Goal: Information Seeking & Learning: Learn about a topic

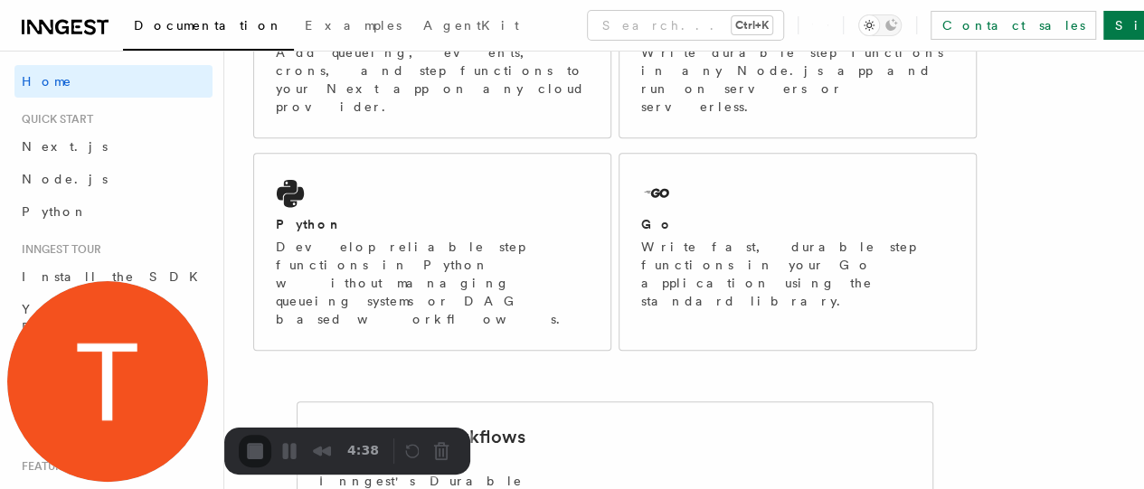
scroll to position [422, 0]
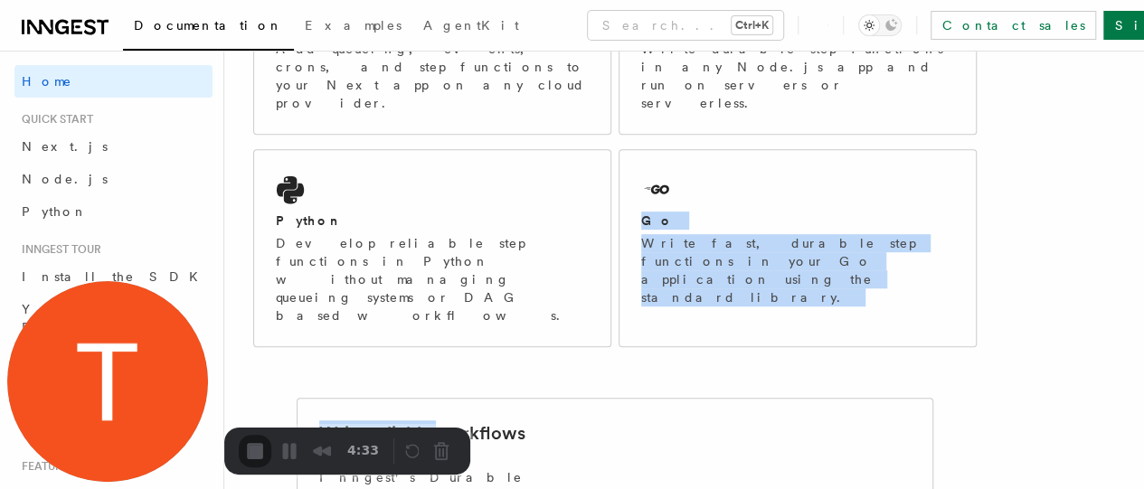
drag, startPoint x: 436, startPoint y: 382, endPoint x: 492, endPoint y: 304, distance: 95.9
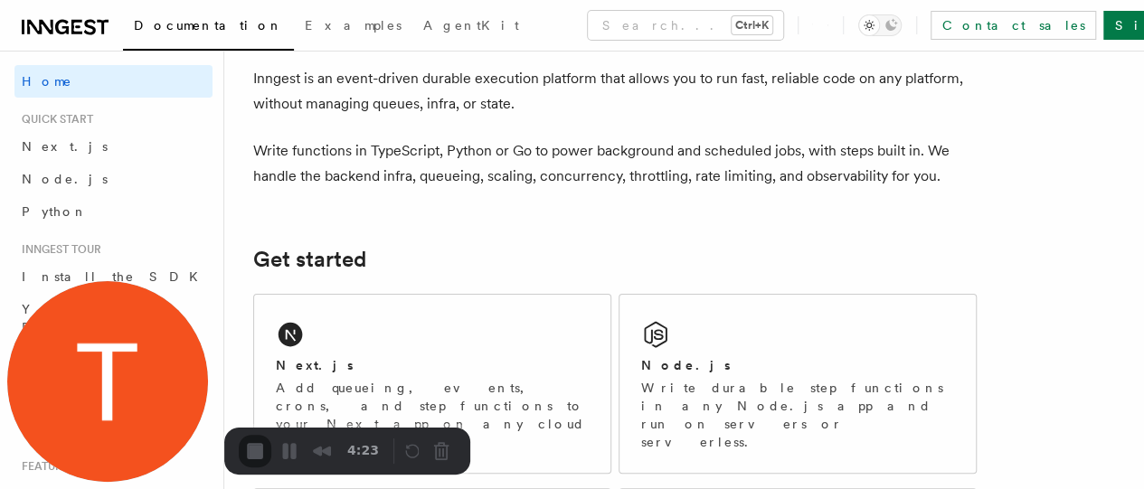
scroll to position [155, 0]
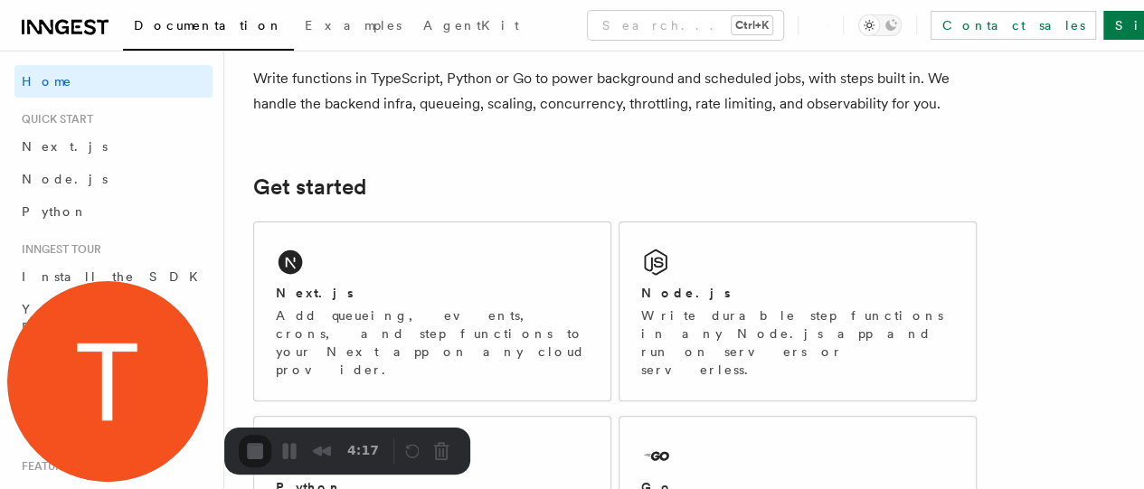
click at [349, 108] on p "Write functions in TypeScript, Python or Go to power background and scheduled j…" at bounding box center [615, 91] width 724 height 51
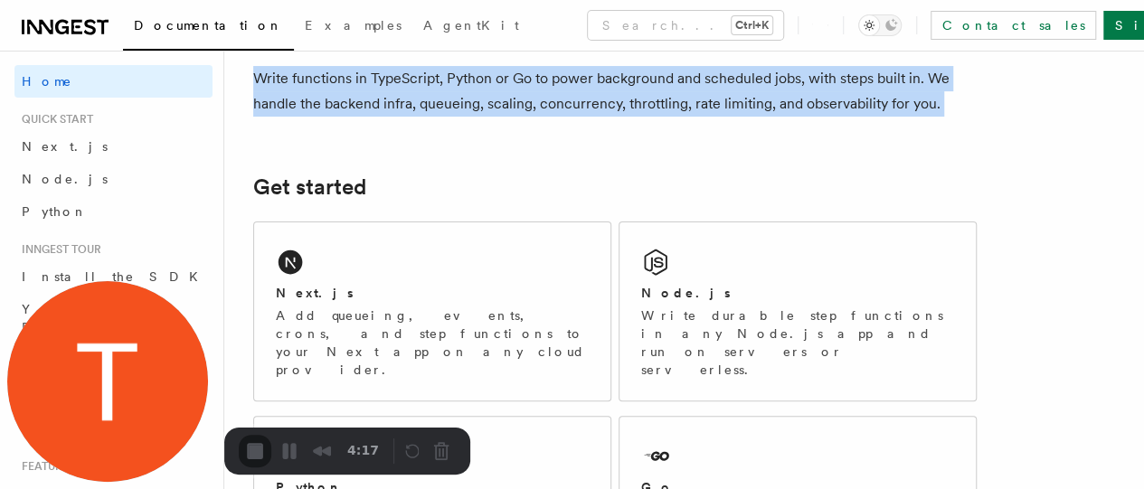
click at [349, 108] on p "Write functions in TypeScript, Python or Go to power background and scheduled j…" at bounding box center [615, 91] width 724 height 51
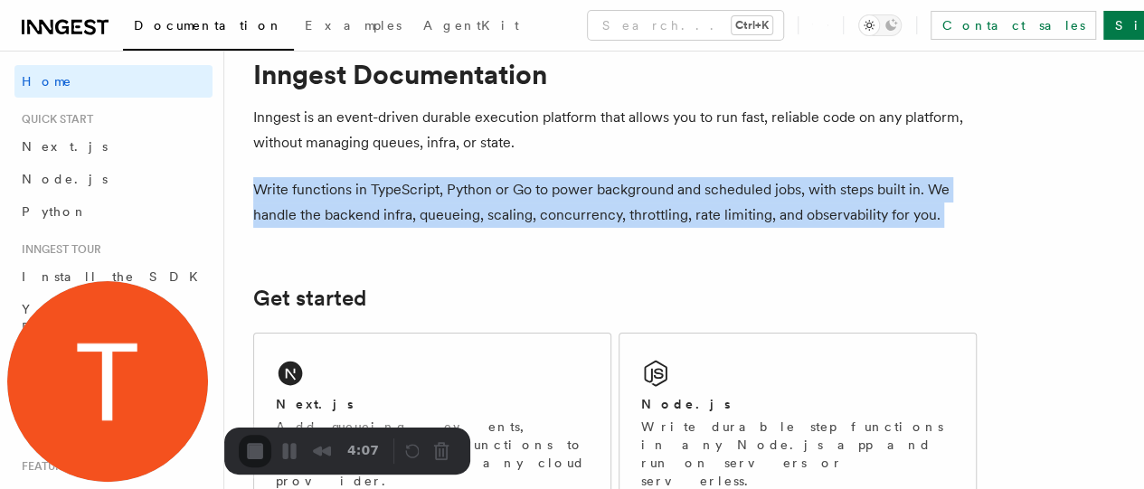
scroll to position [0, 0]
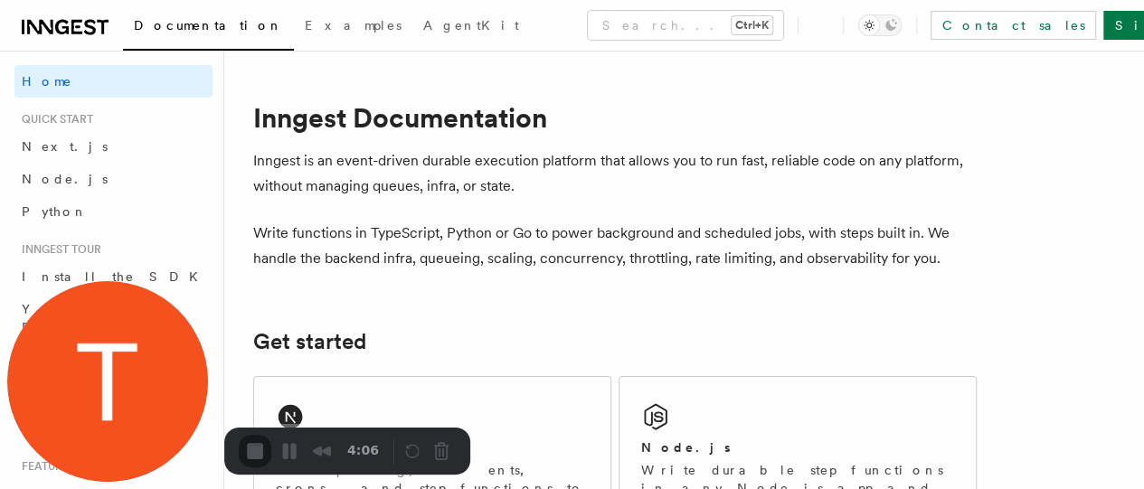
click at [493, 157] on p "Inngest is an event-driven durable execution platform that allows you to run fa…" at bounding box center [615, 173] width 724 height 51
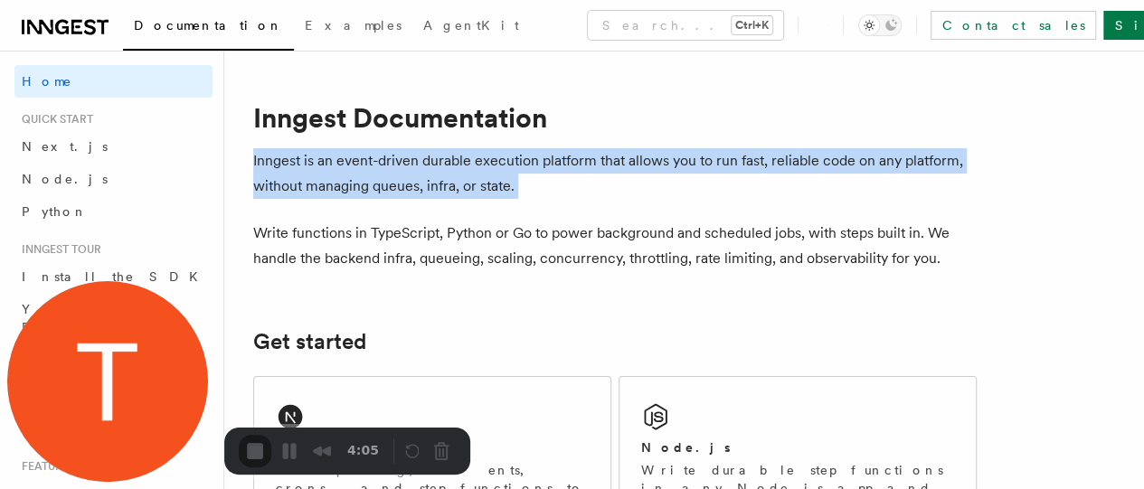
click at [493, 157] on p "Inngest is an event-driven durable execution platform that allows you to run fa…" at bounding box center [615, 173] width 724 height 51
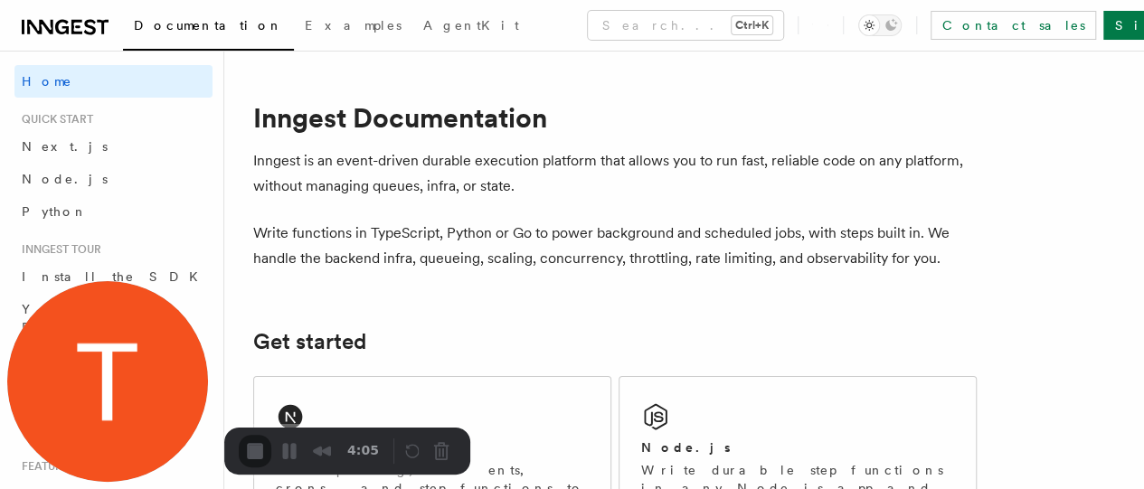
click at [430, 121] on h1 "Inngest Documentation" at bounding box center [615, 117] width 724 height 33
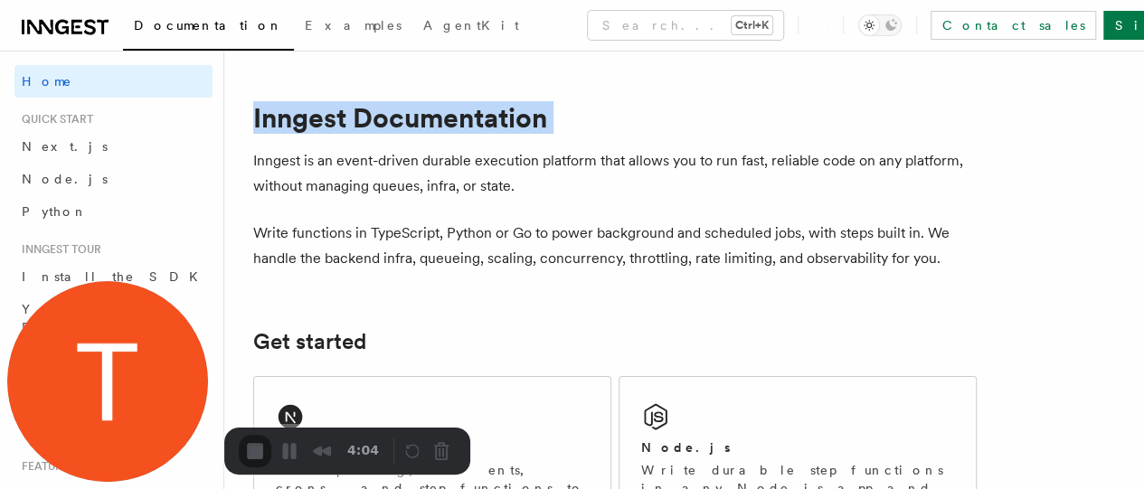
click at [430, 121] on h1 "Inngest Documentation" at bounding box center [615, 117] width 724 height 33
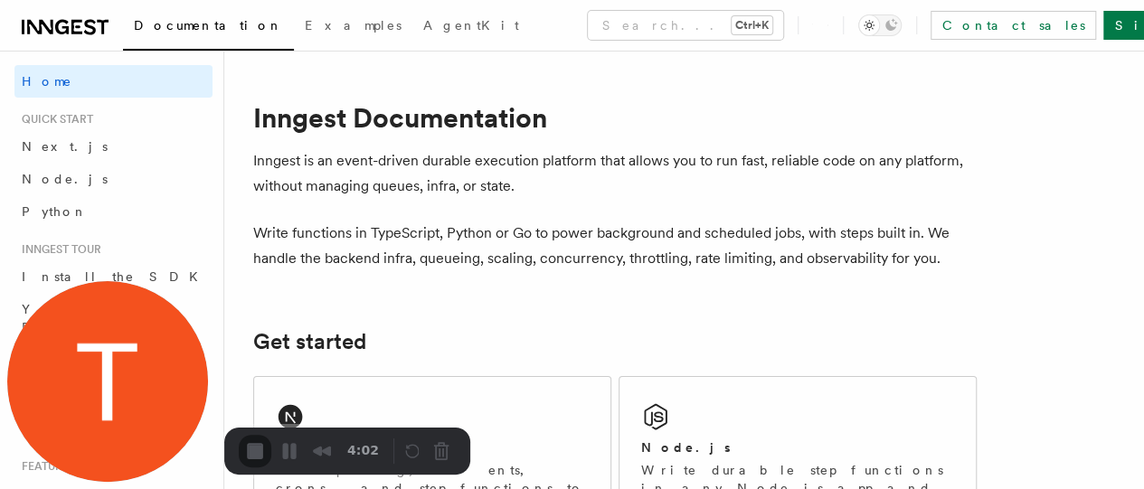
click at [481, 185] on p "Inngest is an event-driven durable execution platform that allows you to run fa…" at bounding box center [615, 173] width 724 height 51
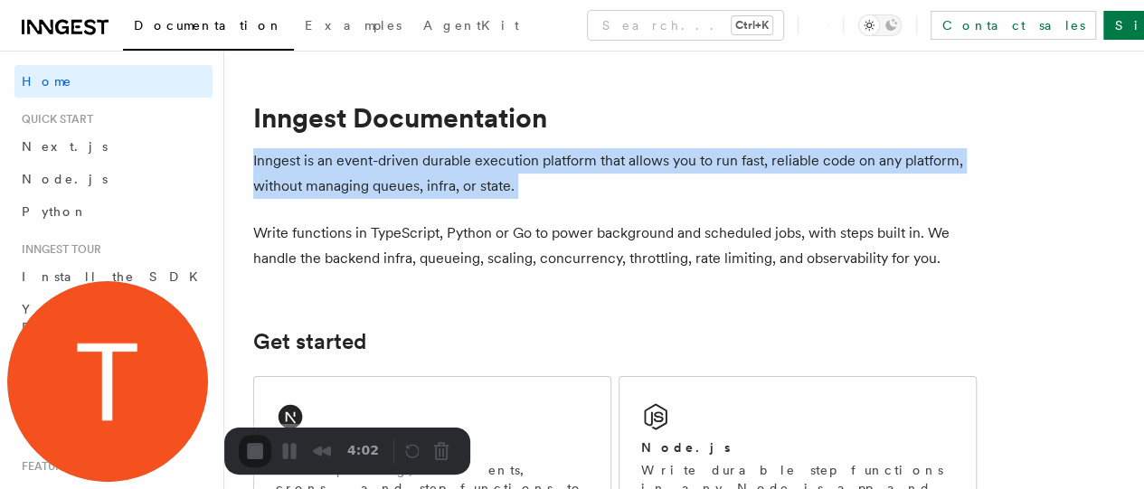
click at [481, 185] on p "Inngest is an event-driven durable execution platform that allows you to run fa…" at bounding box center [615, 173] width 724 height 51
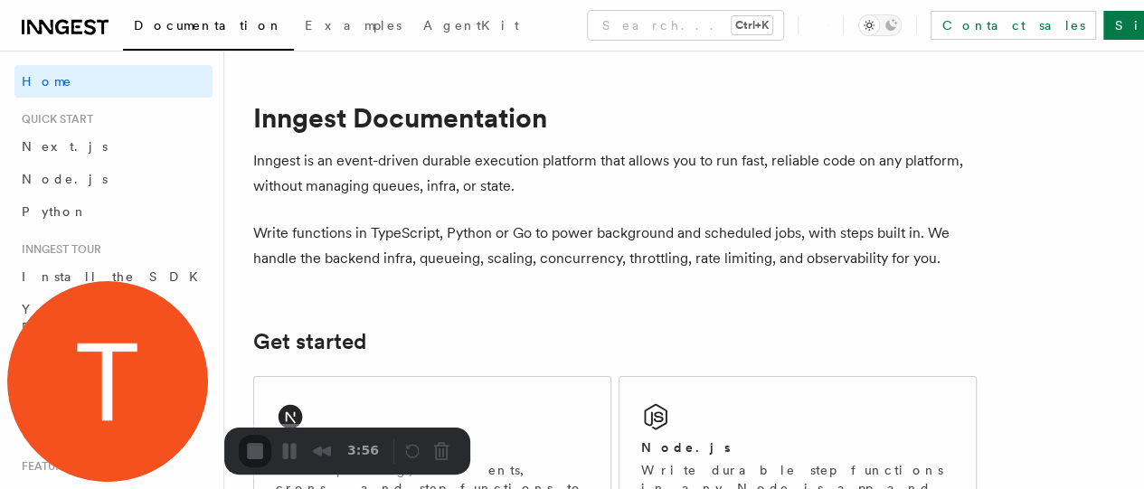
click at [542, 252] on p "Write functions in TypeScript, Python or Go to power background and scheduled j…" at bounding box center [615, 246] width 724 height 51
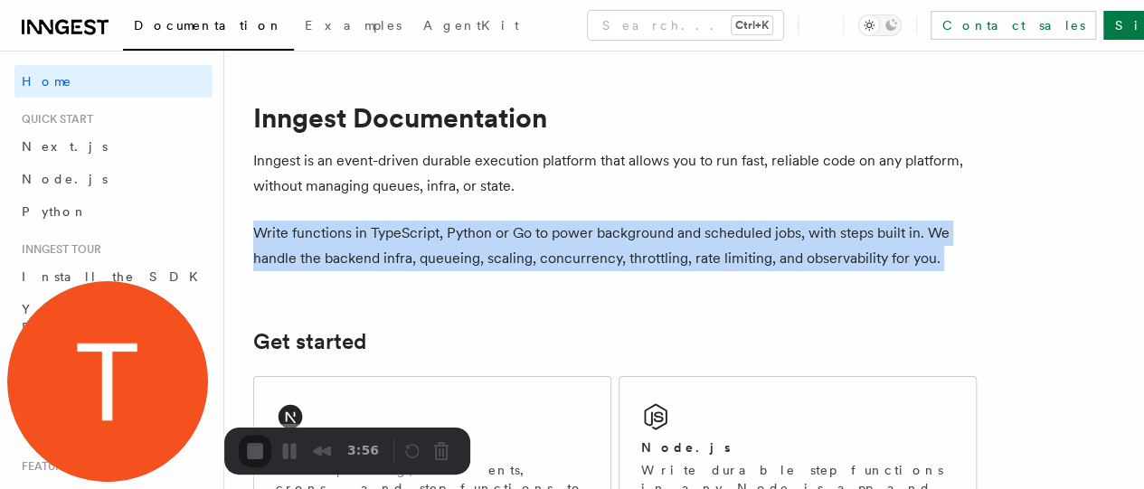
click at [542, 252] on p "Write functions in TypeScript, Python or Go to power background and scheduled j…" at bounding box center [615, 246] width 724 height 51
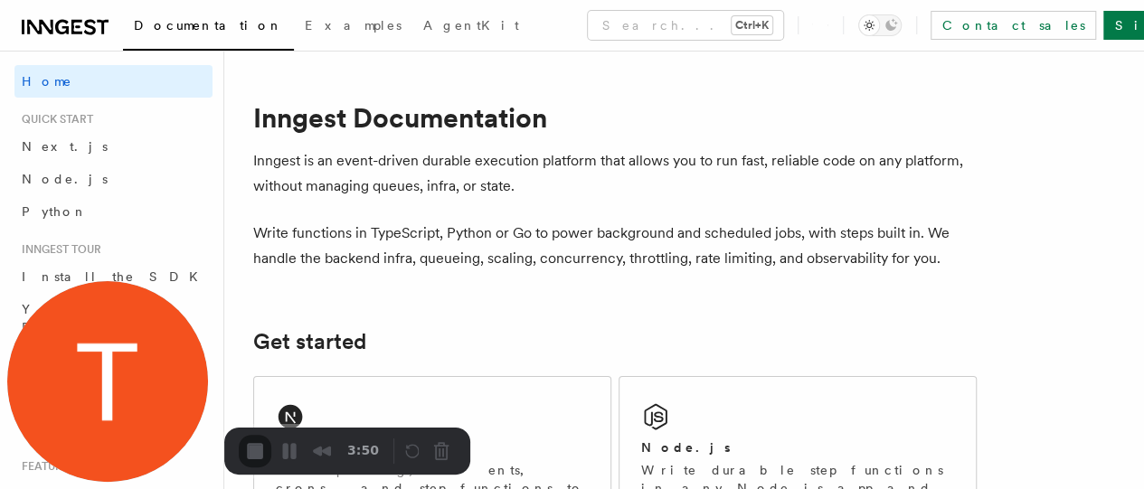
click at [456, 194] on p "Inngest is an event-driven durable execution platform that allows you to run fa…" at bounding box center [615, 173] width 724 height 51
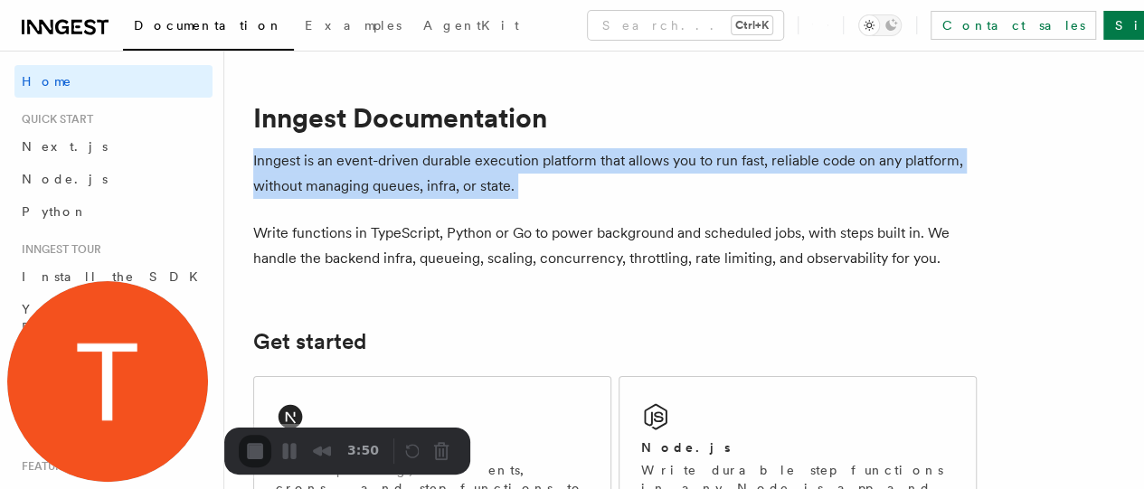
click at [456, 194] on p "Inngest is an event-driven durable execution platform that allows you to run fa…" at bounding box center [615, 173] width 724 height 51
